Goal: Information Seeking & Learning: Understand process/instructions

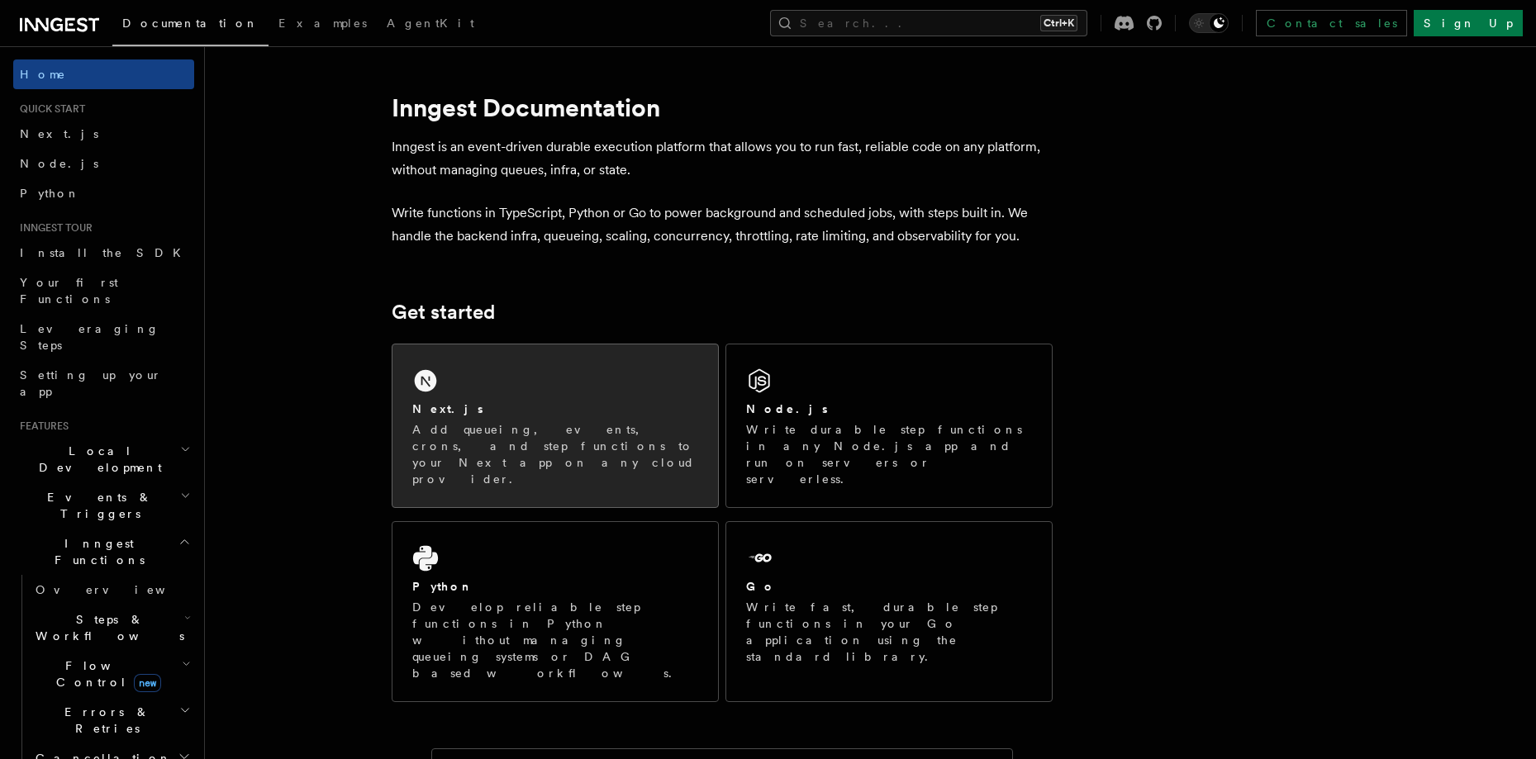
click at [552, 352] on div "Next.js Add queueing, events, crons, and step functions to your Next app on any…" at bounding box center [555, 426] width 326 height 163
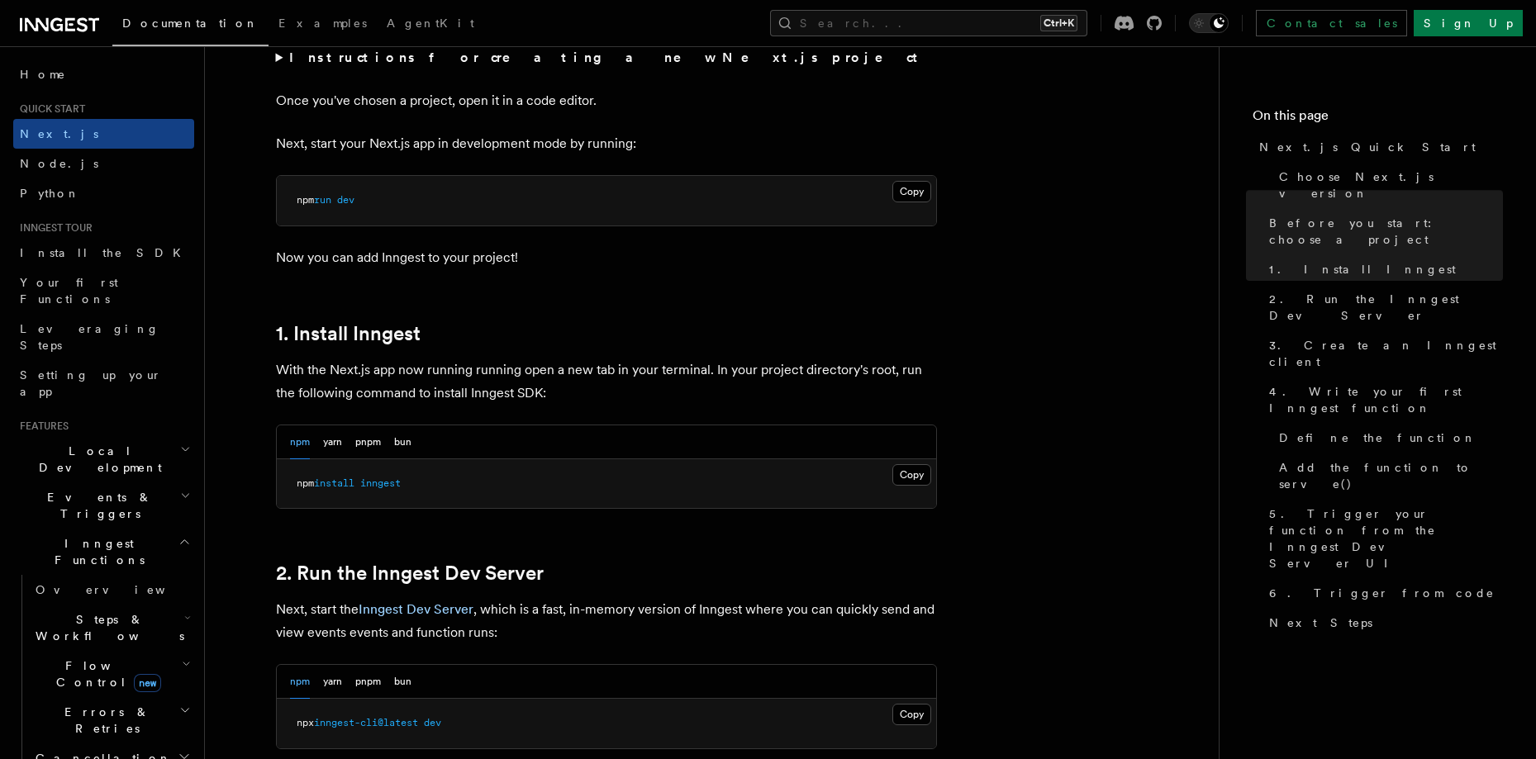
scroll to position [667, 0]
click at [906, 466] on button "Copy Copied" at bounding box center [911, 472] width 39 height 21
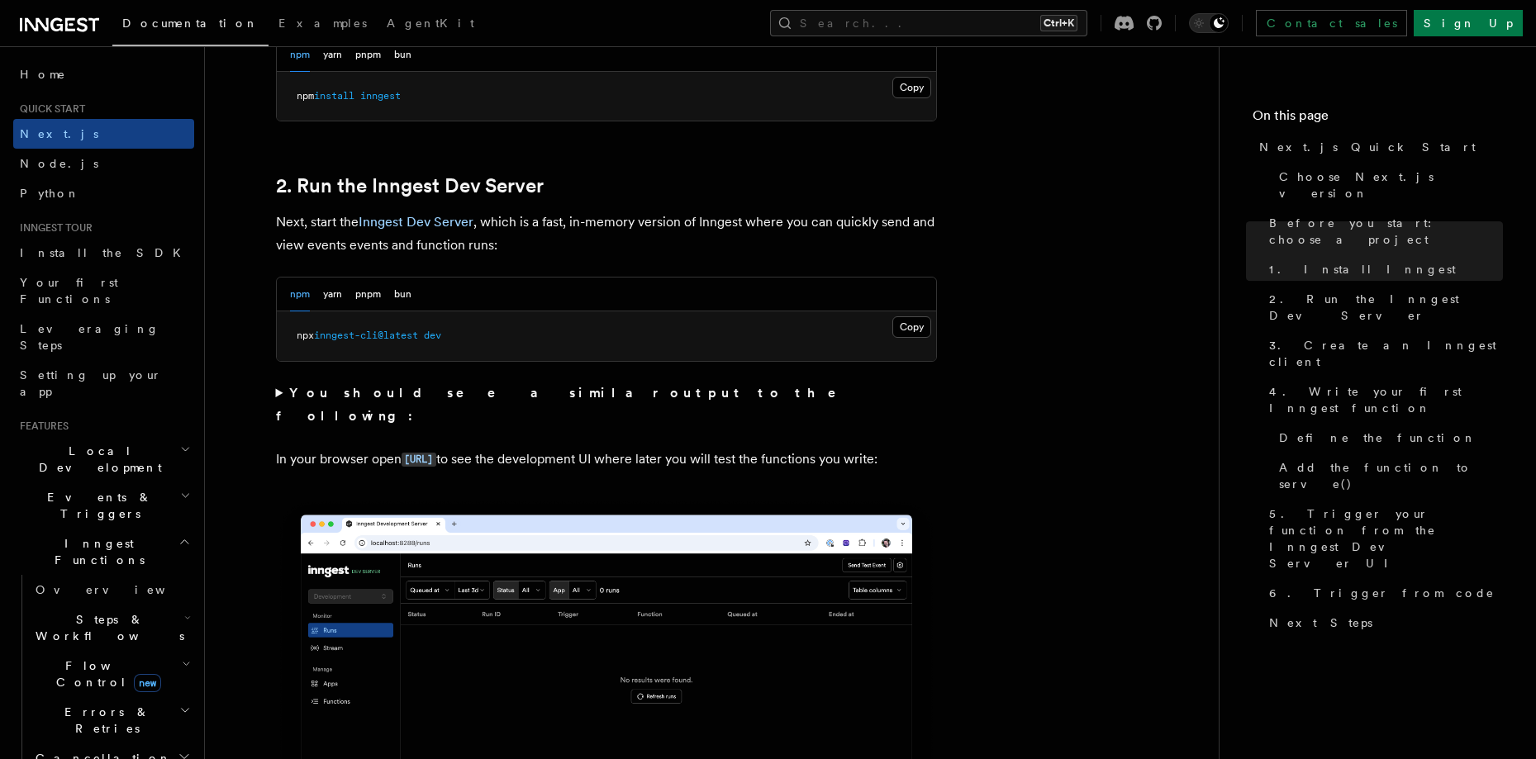
scroll to position [1053, 0]
click at [916, 328] on button "Copy Copied" at bounding box center [911, 326] width 39 height 21
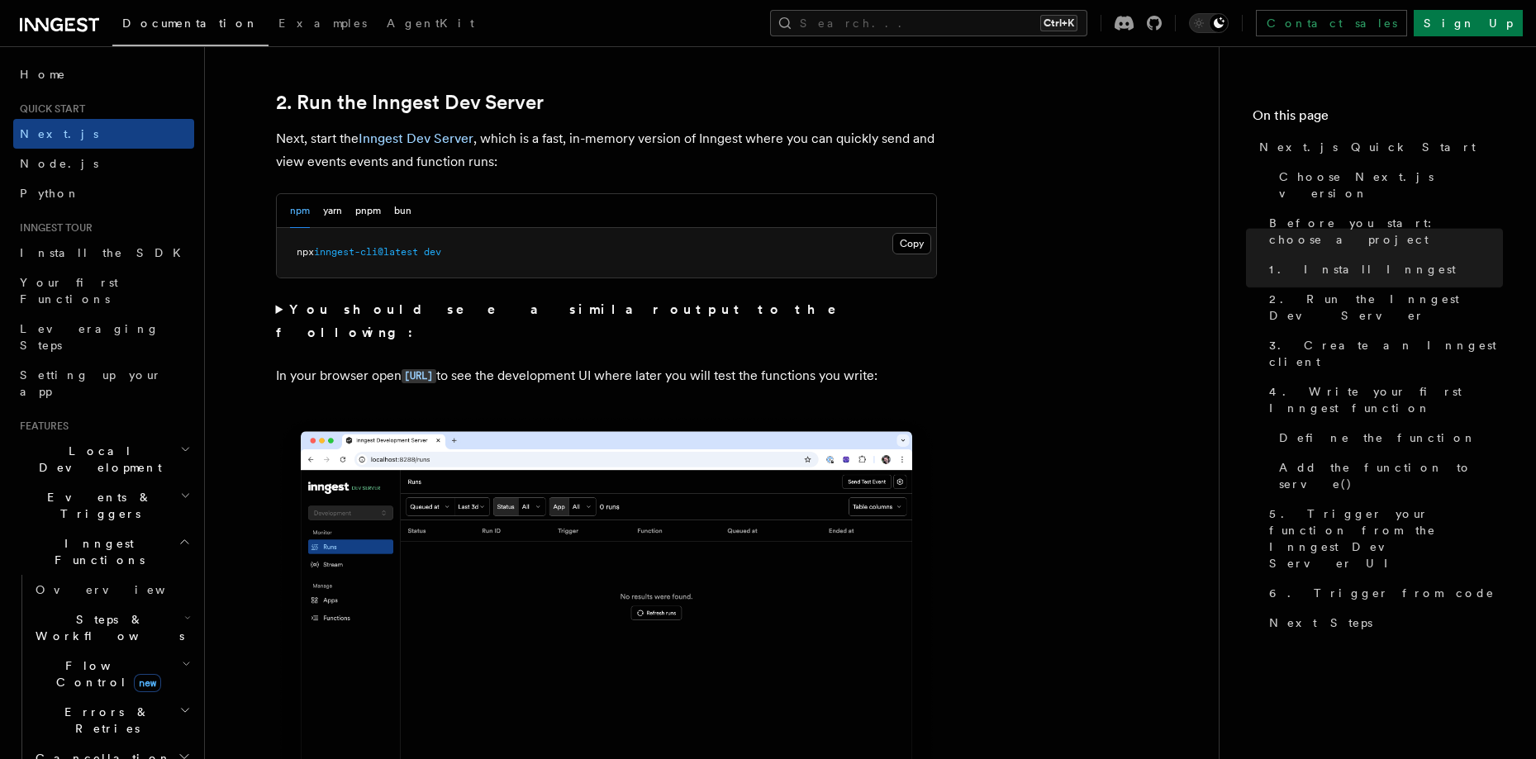
scroll to position [1134, 0]
click at [436, 370] on code "http://localhost:8288" at bounding box center [419, 377] width 35 height 14
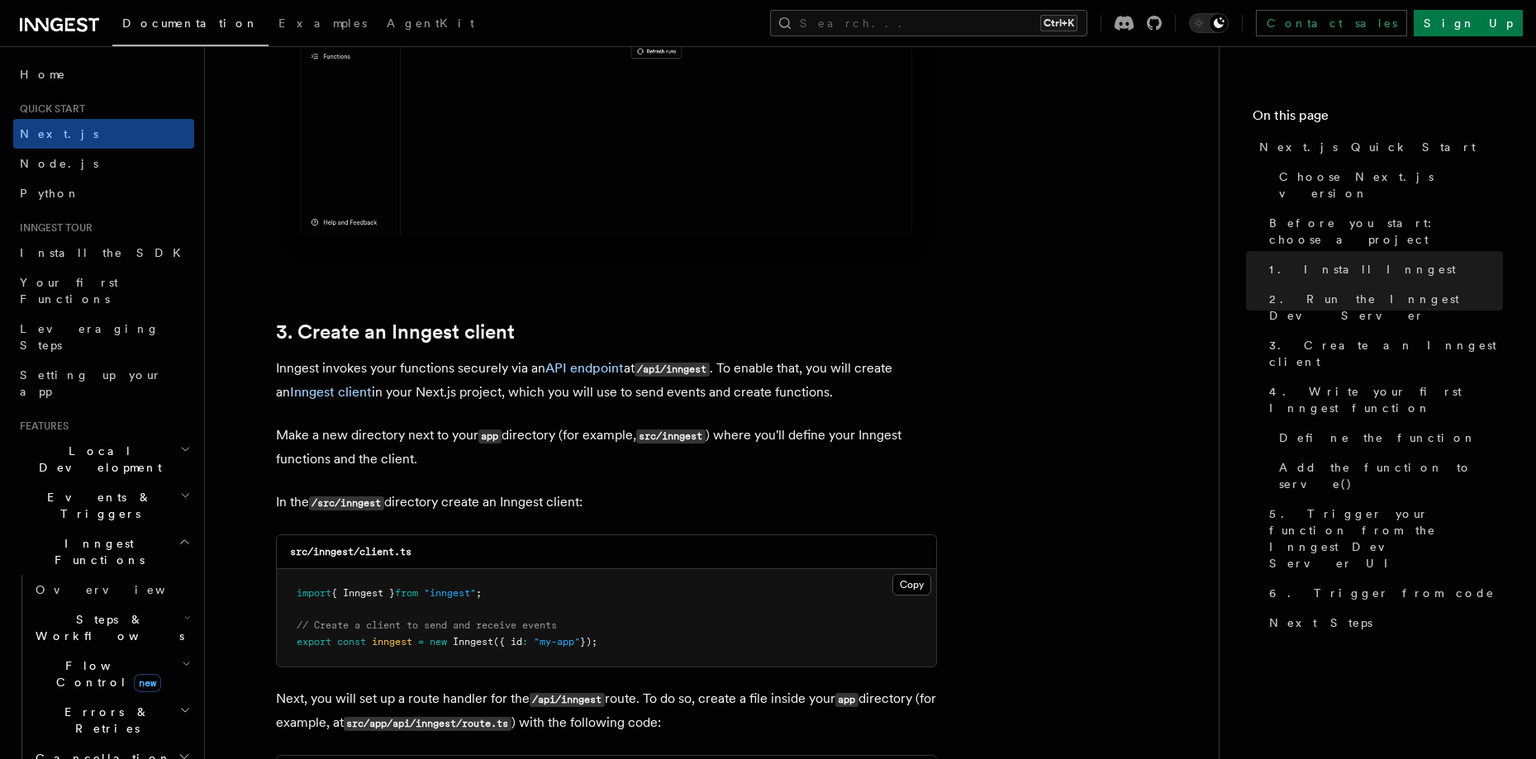
scroll to position [1698, 0]
click at [906, 580] on button "Copy Copied" at bounding box center [911, 583] width 39 height 21
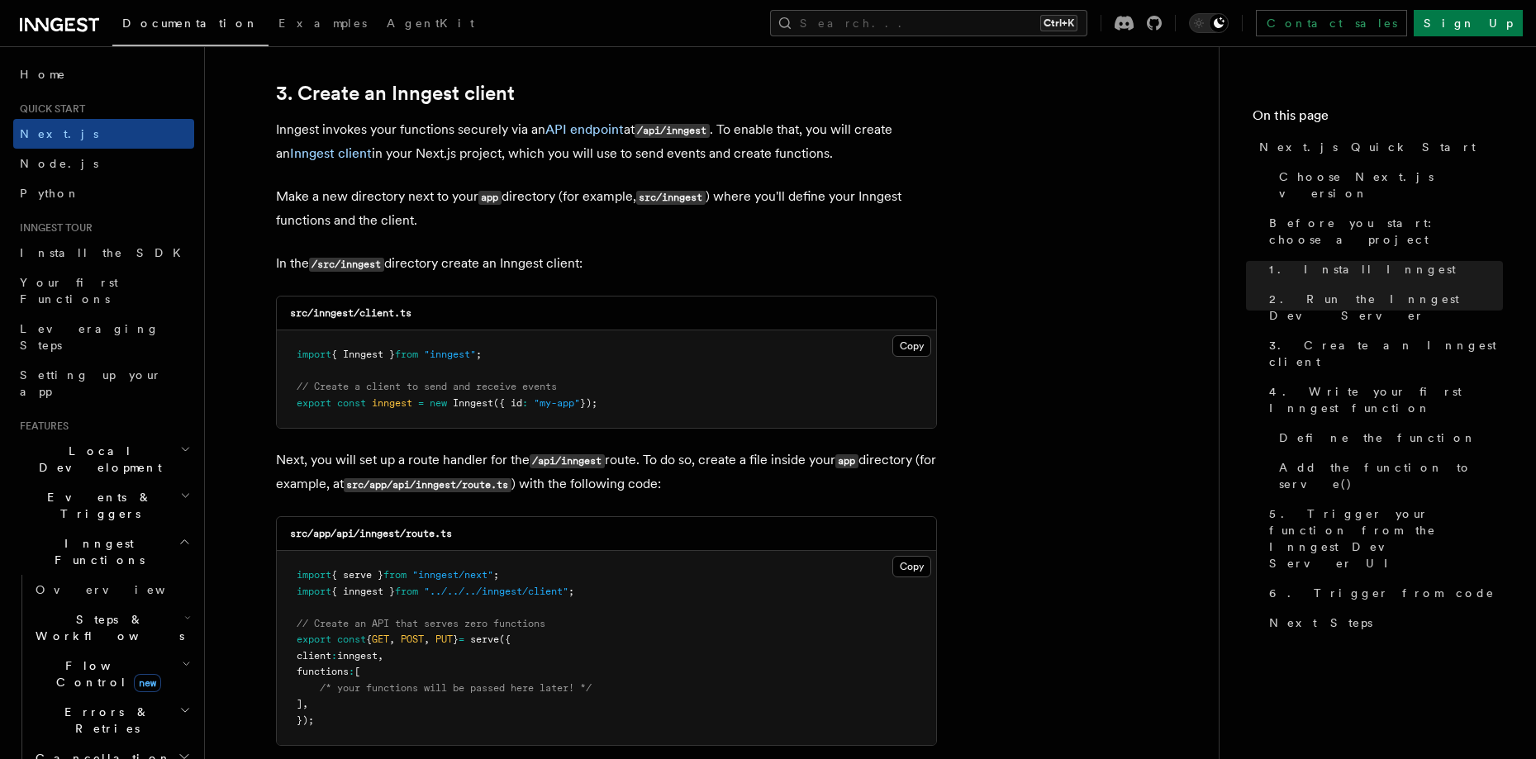
scroll to position [1967, 0]
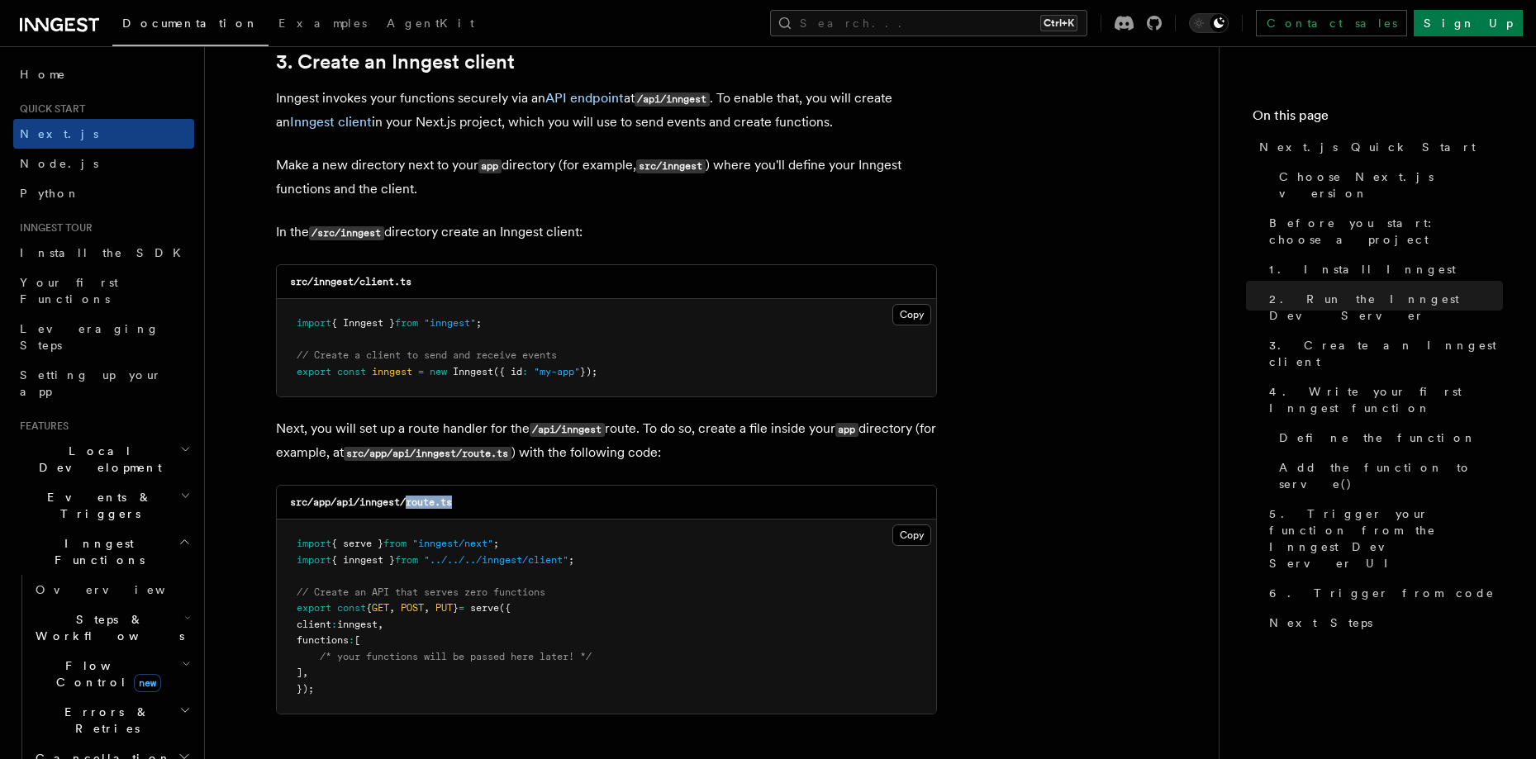
drag, startPoint x: 460, startPoint y: 502, endPoint x: 411, endPoint y: 510, distance: 50.3
click at [411, 510] on div "src/app/api/inngest/route.ts" at bounding box center [606, 503] width 659 height 34
click at [906, 534] on button "Copy Copied" at bounding box center [911, 535] width 39 height 21
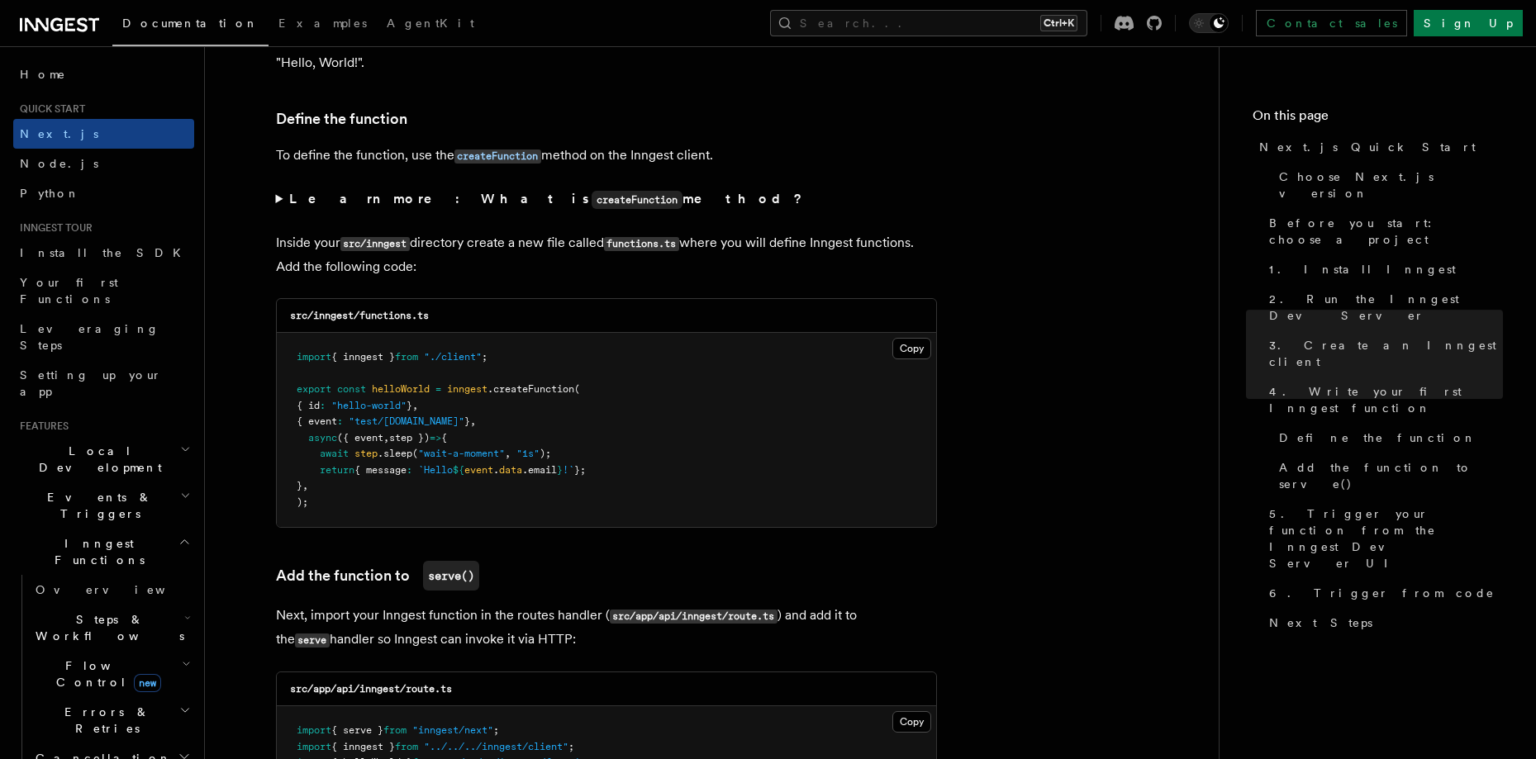
scroll to position [2768, 0]
drag, startPoint x: 443, startPoint y: 311, endPoint x: 362, endPoint y: 320, distance: 81.4
click at [362, 320] on div "src/inngest/functions.ts" at bounding box center [606, 315] width 659 height 34
copy code "functions.ts"
click at [915, 346] on button "Copy Copied" at bounding box center [911, 347] width 39 height 21
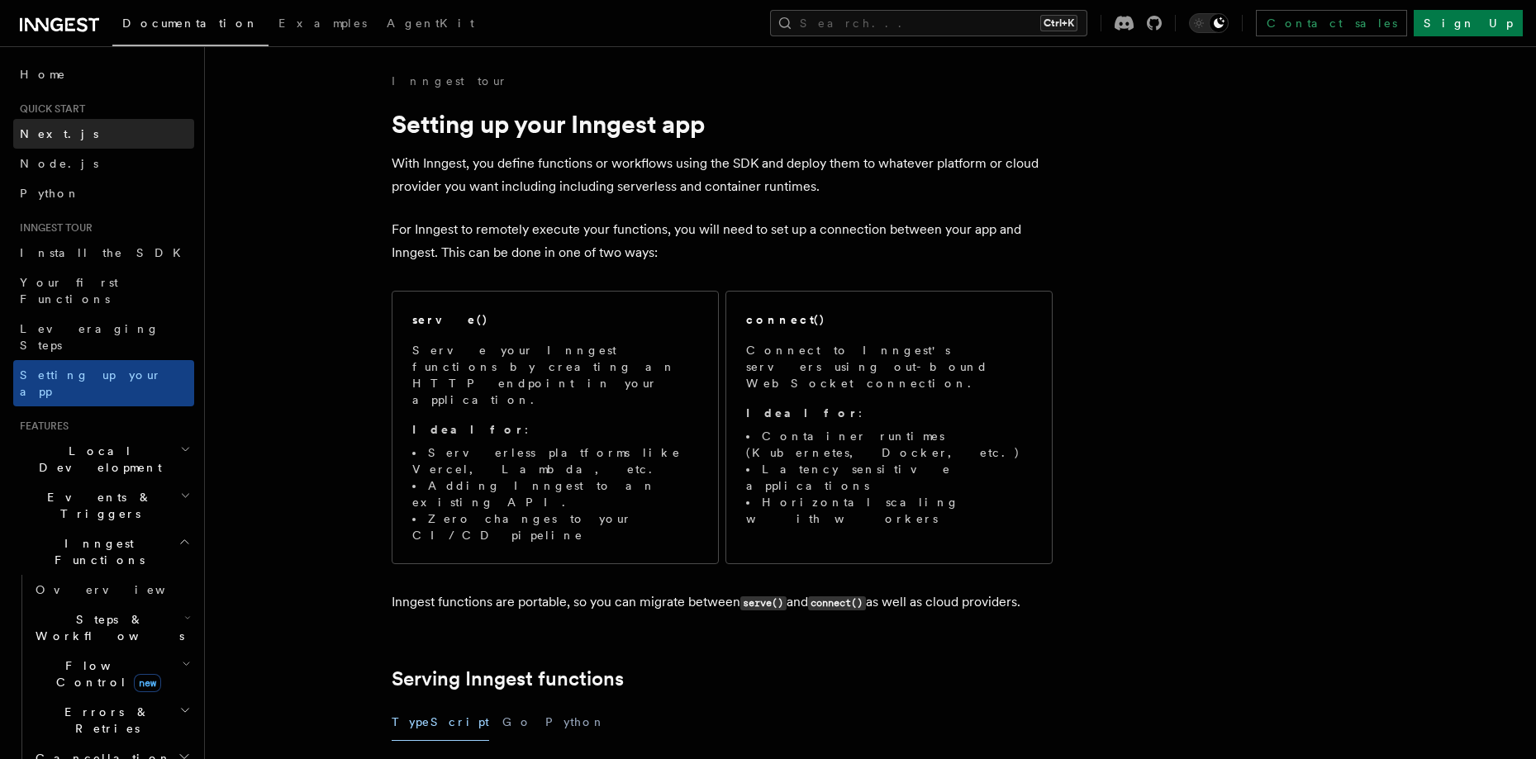
click at [57, 144] on link "Next.js" at bounding box center [103, 134] width 181 height 30
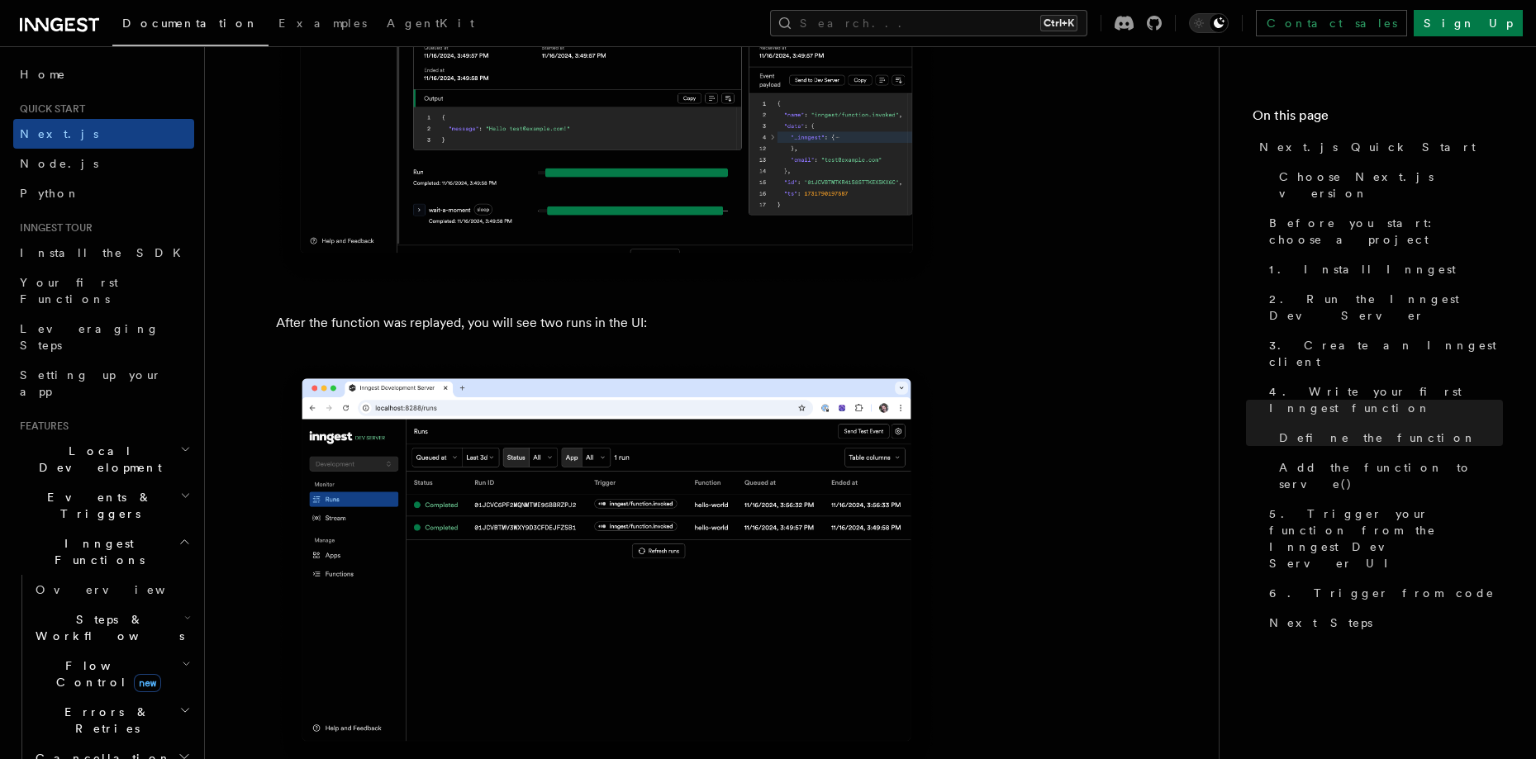
scroll to position [7557, 0]
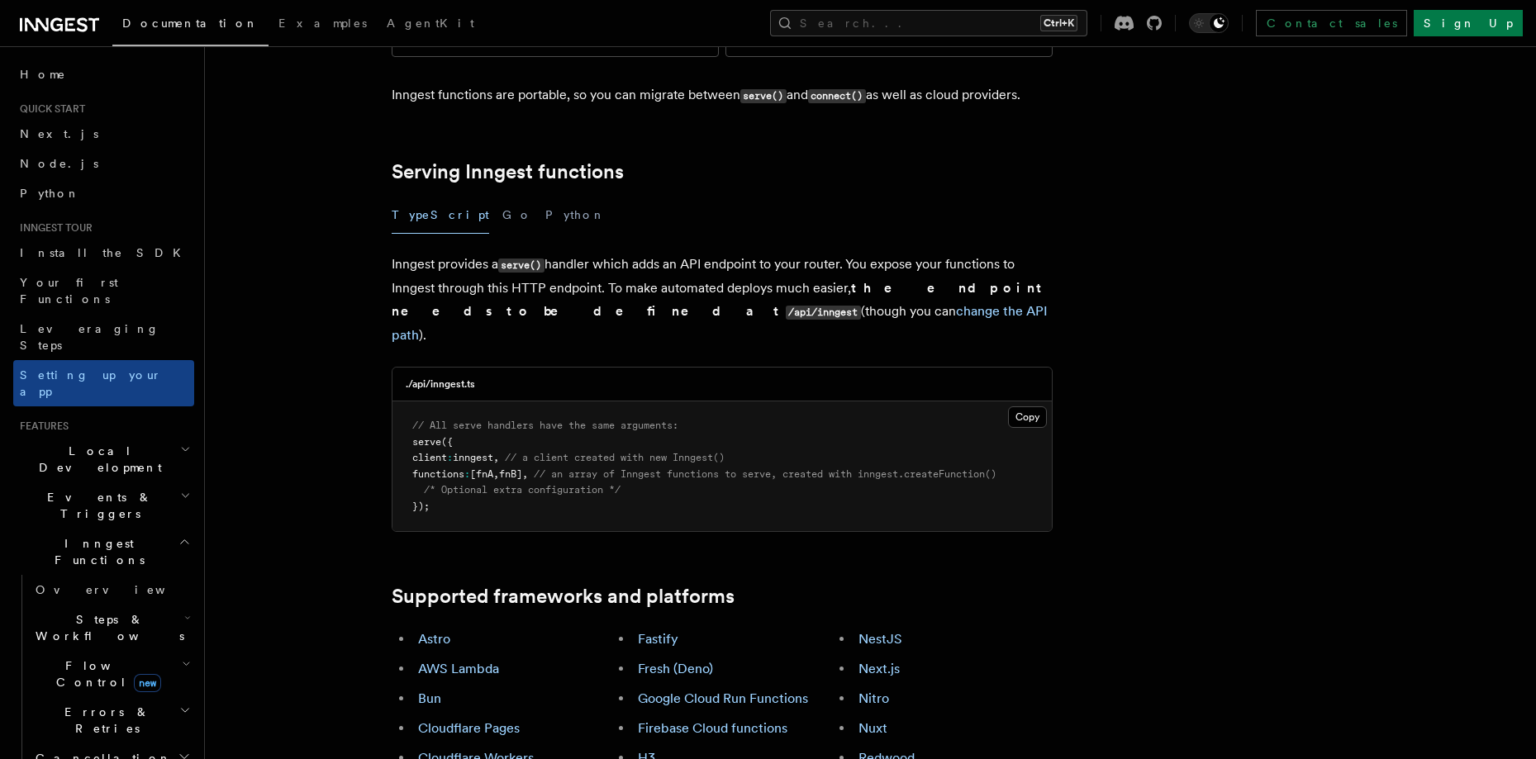
scroll to position [510, 0]
